Goal: Information Seeking & Learning: Learn about a topic

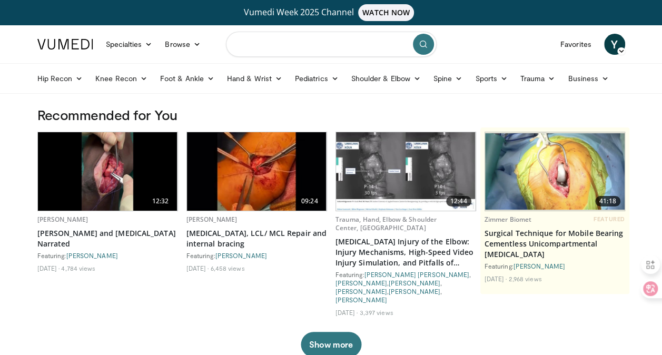
click at [265, 41] on input "Search topics, interventions" at bounding box center [331, 44] width 211 height 25
type input "**********"
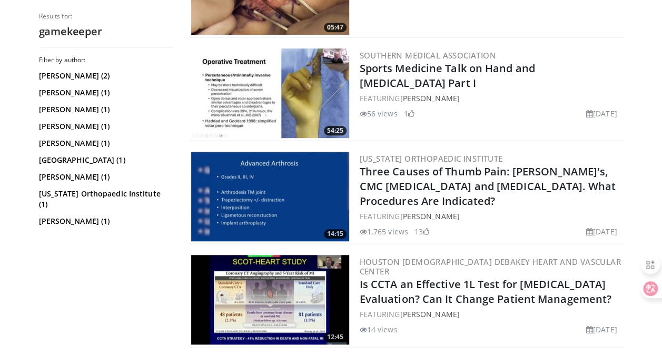
scroll to position [302, 0]
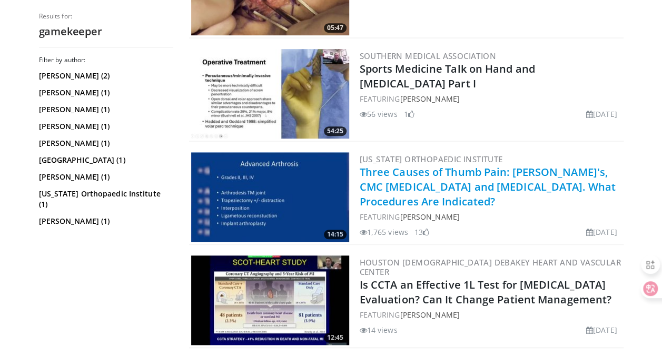
click at [428, 187] on link "Three Causes of Thumb Pain: [PERSON_NAME]'s, CMC [MEDICAL_DATA] and [MEDICAL_DA…" at bounding box center [487, 187] width 256 height 44
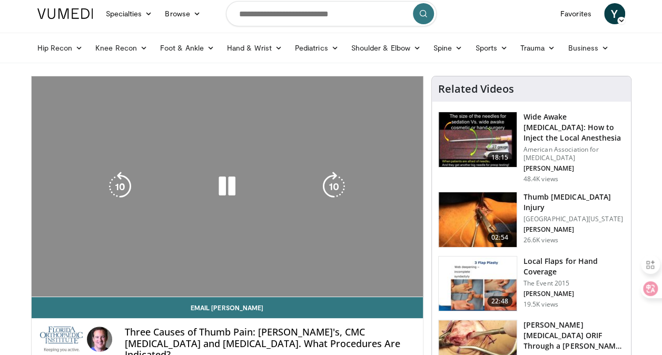
scroll to position [43, 0]
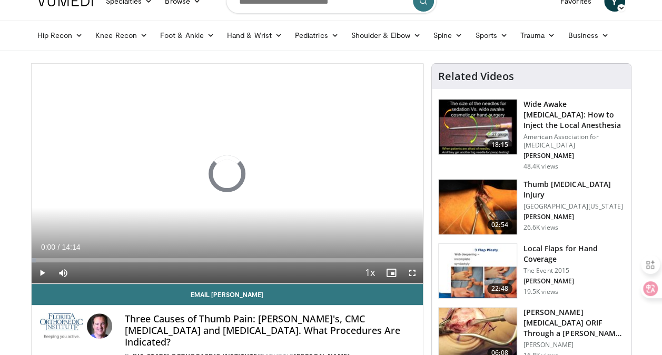
click at [414, 271] on video-js "**********" at bounding box center [227, 174] width 391 height 220
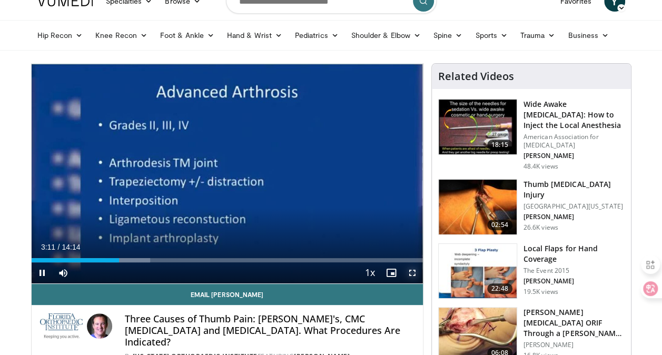
click at [413, 273] on span "Video Player" at bounding box center [412, 272] width 21 height 21
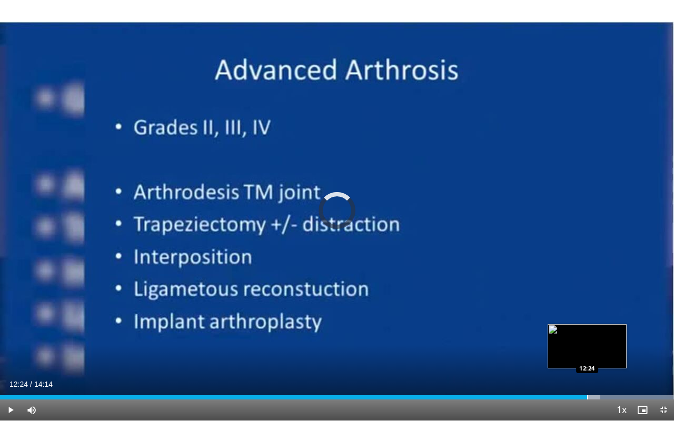
click at [587, 354] on div "Loaded : 100.00% 12:24 12:24" at bounding box center [337, 394] width 674 height 10
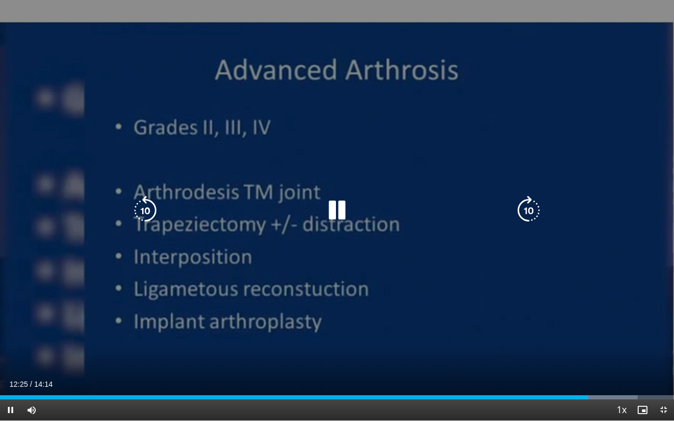
click at [494, 346] on div "10 seconds Tap to unmute" at bounding box center [337, 210] width 674 height 421
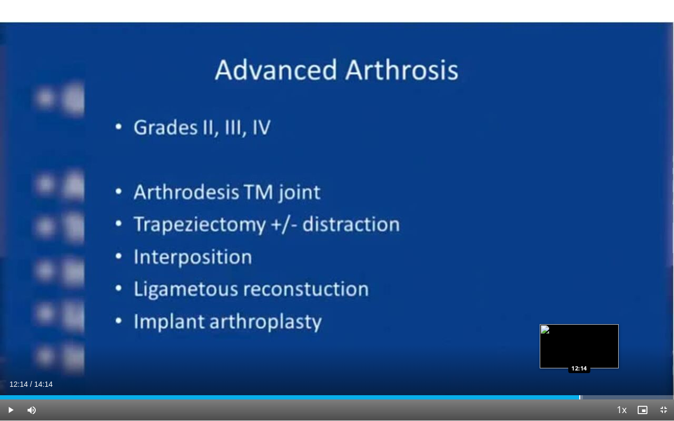
click at [579, 354] on div "Loaded : 86.46% 12:14 12:14" at bounding box center [337, 394] width 674 height 10
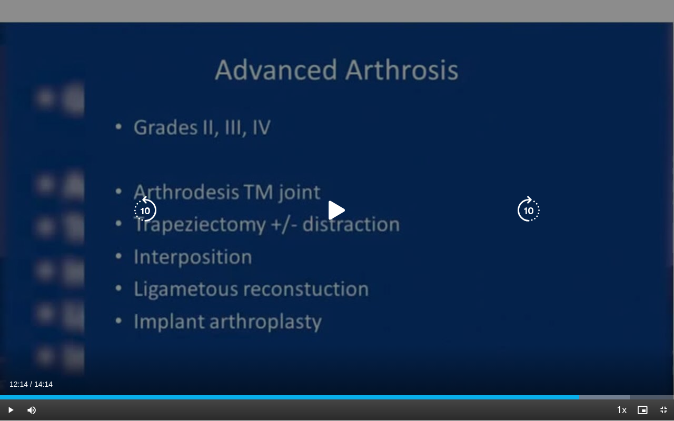
click at [340, 219] on icon "Video Player" at bounding box center [336, 210] width 29 height 29
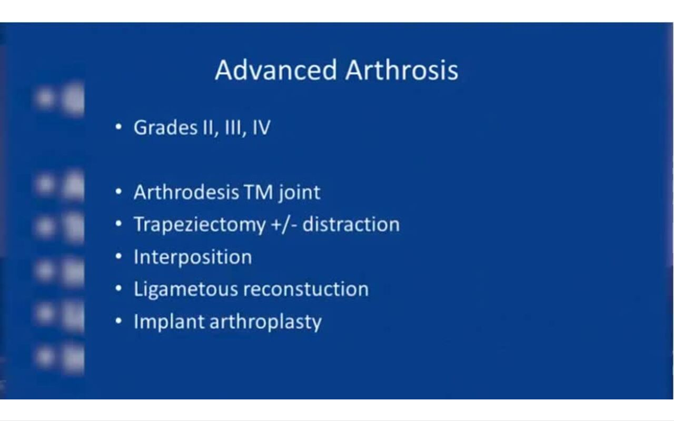
click at [340, 219] on div "10 seconds Tap to unmute" at bounding box center [337, 210] width 674 height 421
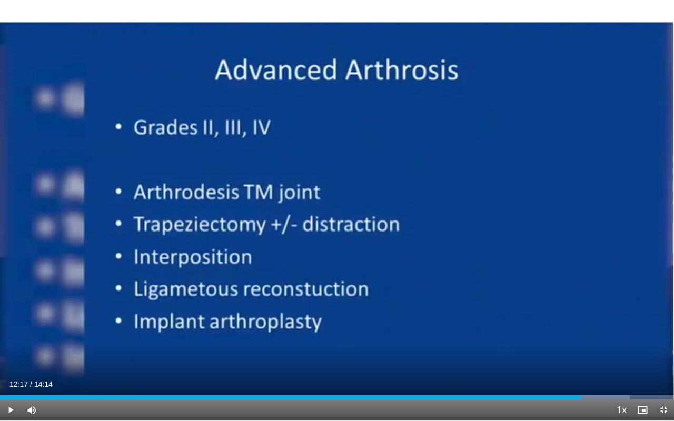
click at [340, 219] on div "10 seconds Tap to unmute" at bounding box center [337, 210] width 674 height 421
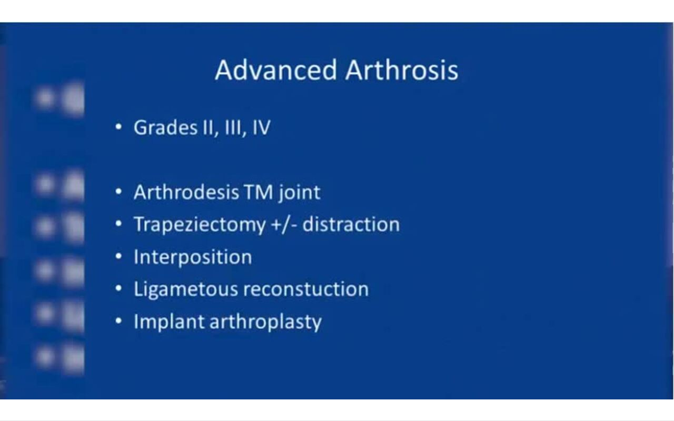
click at [336, 213] on div "10 seconds Tap to unmute" at bounding box center [337, 210] width 674 height 421
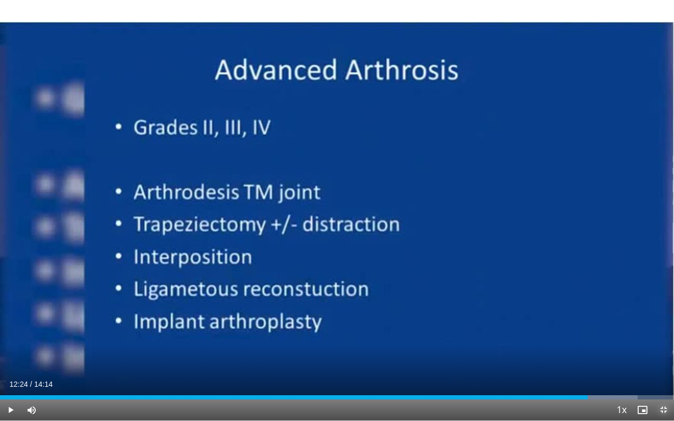
click at [668, 354] on span "Video Player" at bounding box center [663, 409] width 21 height 21
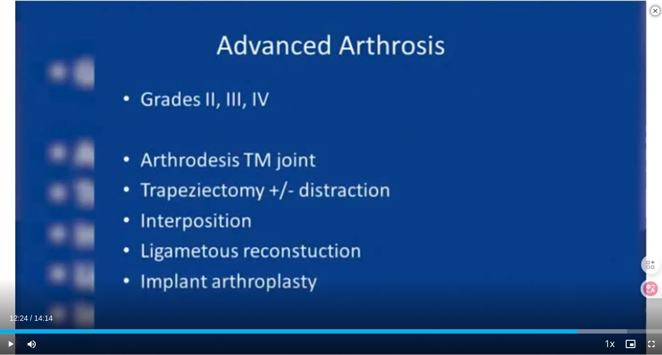
scroll to position [411, 0]
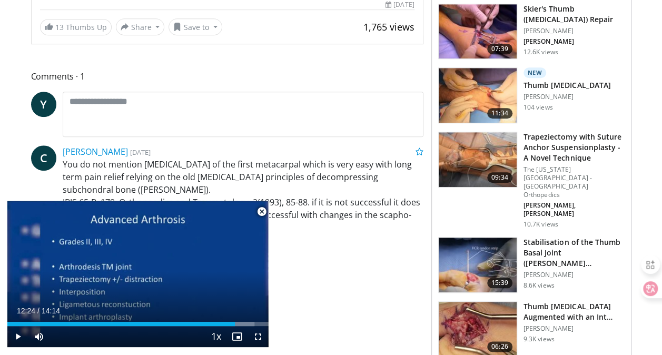
click at [264, 213] on span "Video Player" at bounding box center [261, 211] width 21 height 21
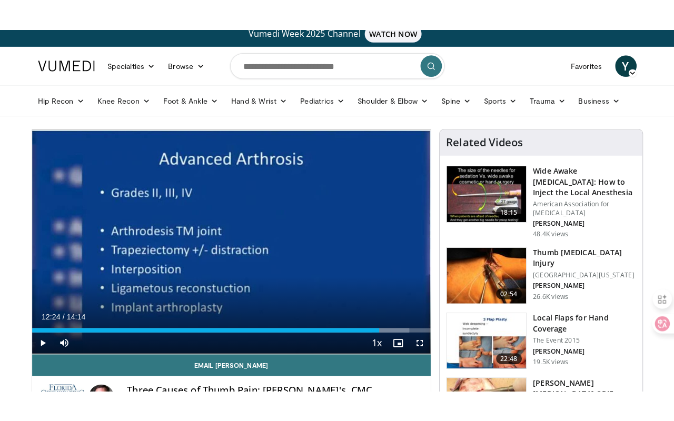
scroll to position [0, 0]
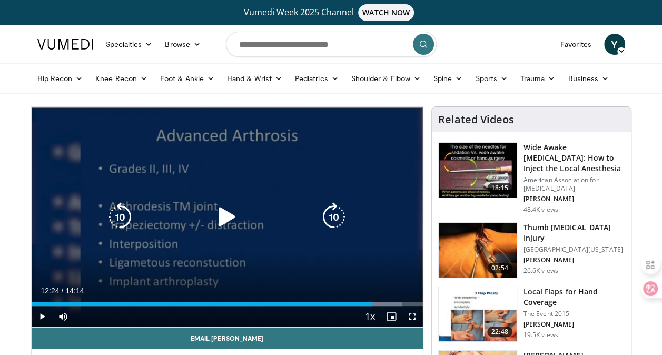
click at [226, 213] on icon "Video Player" at bounding box center [226, 216] width 29 height 29
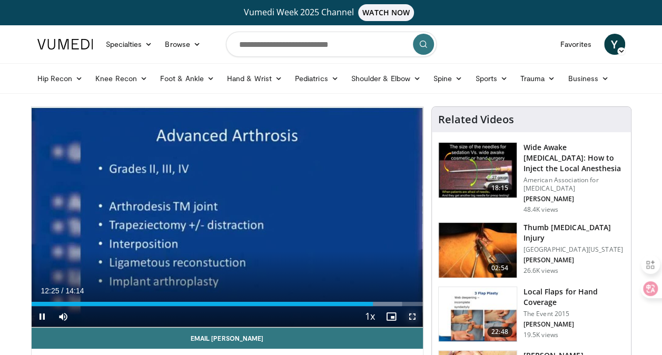
click at [409, 315] on span "Video Player" at bounding box center [412, 316] width 21 height 21
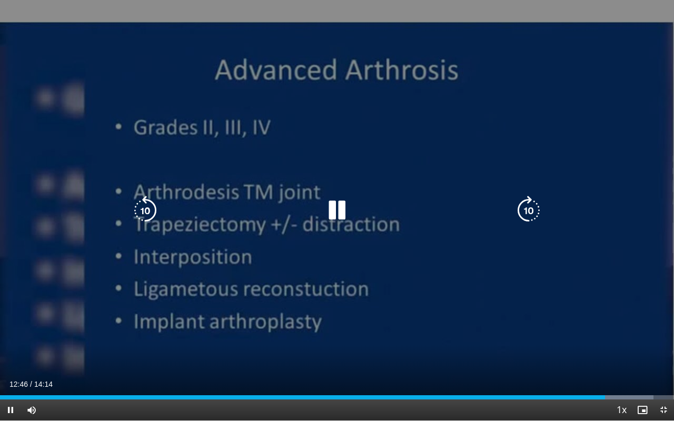
click at [415, 263] on div "10 seconds Tap to unmute" at bounding box center [337, 210] width 674 height 421
click at [332, 209] on icon "Video Player" at bounding box center [336, 210] width 29 height 29
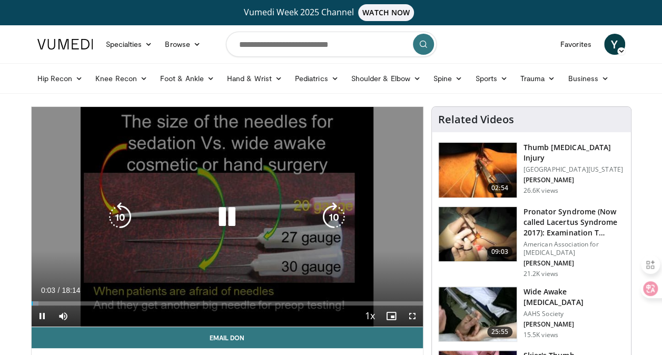
click at [222, 219] on icon "Video Player" at bounding box center [226, 216] width 29 height 29
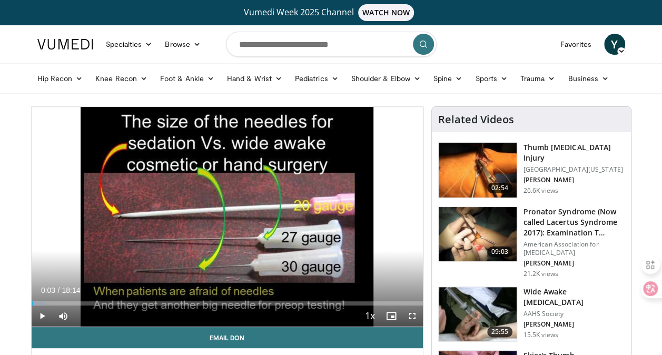
click at [576, 148] on h3 "Thumb [MEDICAL_DATA] Injury" at bounding box center [573, 152] width 101 height 21
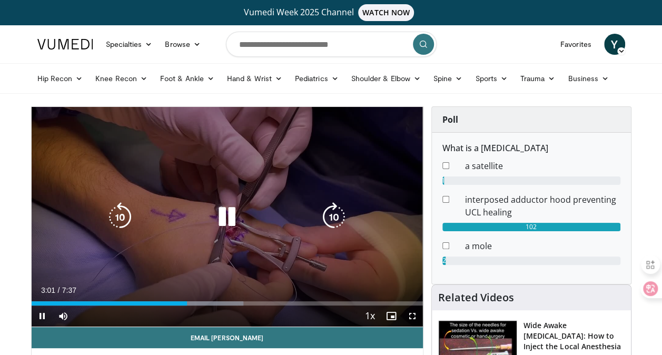
click at [227, 208] on icon "Video Player" at bounding box center [226, 216] width 29 height 29
click at [231, 214] on icon "Video Player" at bounding box center [226, 216] width 29 height 29
click at [225, 218] on icon "Video Player" at bounding box center [226, 216] width 29 height 29
click at [221, 215] on icon "Video Player" at bounding box center [226, 216] width 29 height 29
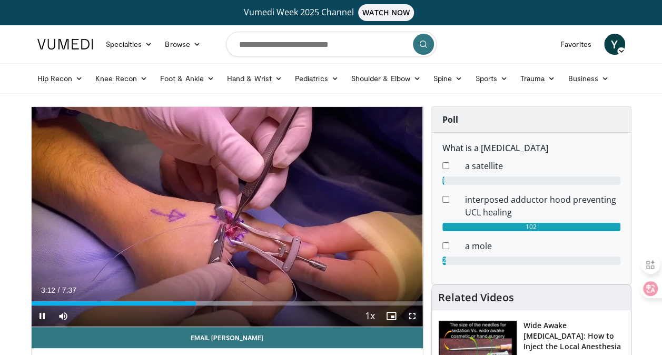
click at [413, 312] on span "Video Player" at bounding box center [412, 315] width 21 height 21
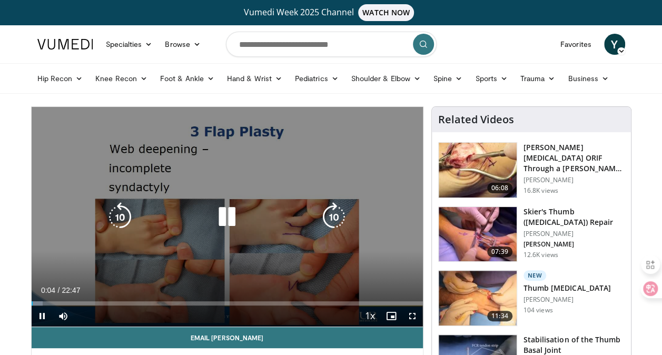
click at [327, 244] on div "10 seconds Tap to unmute" at bounding box center [227, 216] width 391 height 219
drag, startPoint x: 327, startPoint y: 244, endPoint x: 278, endPoint y: 194, distance: 69.6
click at [278, 194] on div "10 seconds Tap to unmute" at bounding box center [227, 216] width 391 height 219
click at [278, 189] on div "10 seconds Tap to unmute" at bounding box center [227, 216] width 391 height 219
